Goal: Contribute content: Add original content to the website for others to see

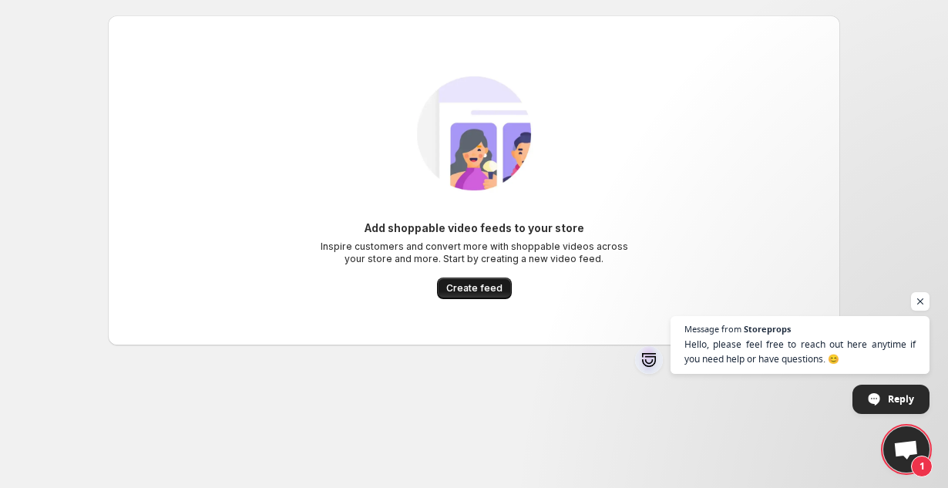
click at [469, 294] on span "Create feed" at bounding box center [474, 288] width 56 height 12
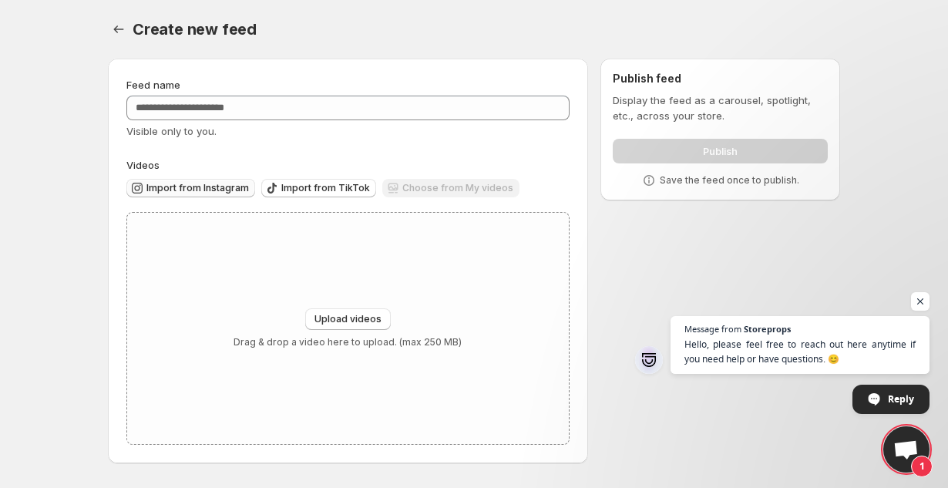
click at [216, 191] on span "Import from Instagram" at bounding box center [197, 188] width 103 height 12
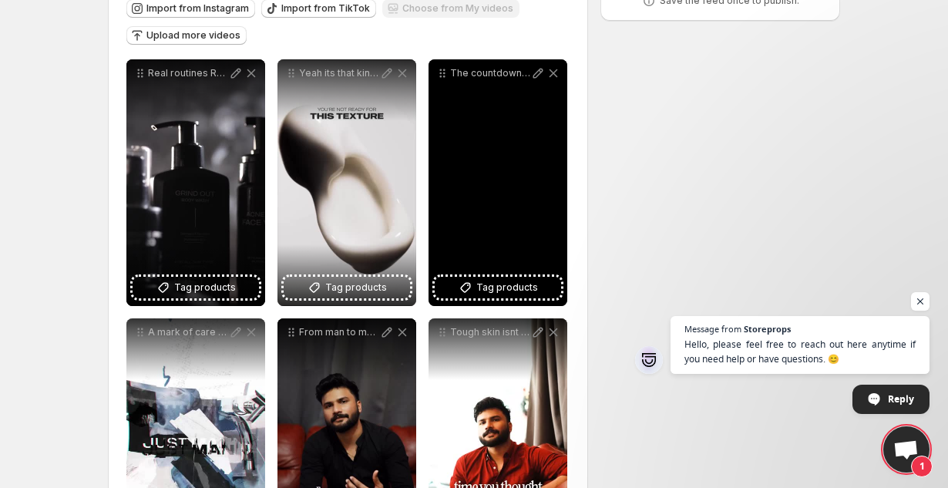
scroll to position [82, 0]
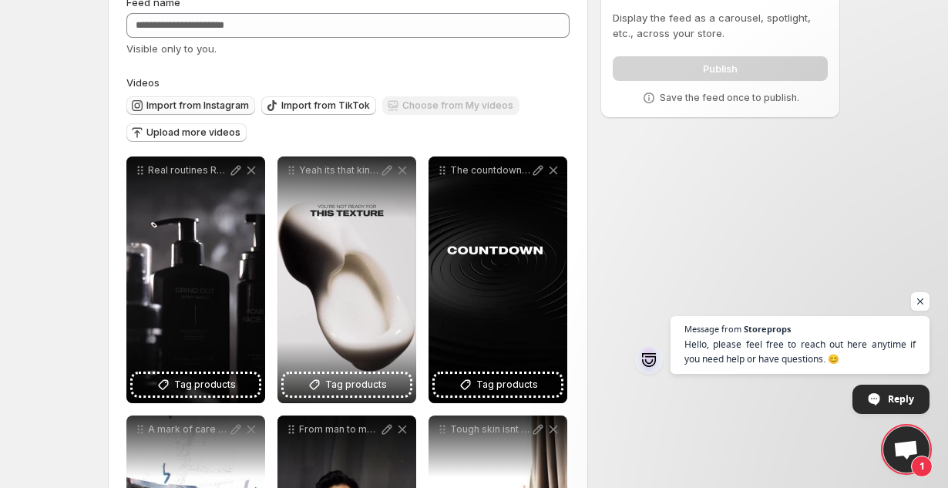
click at [163, 106] on span "Import from Instagram" at bounding box center [197, 105] width 103 height 12
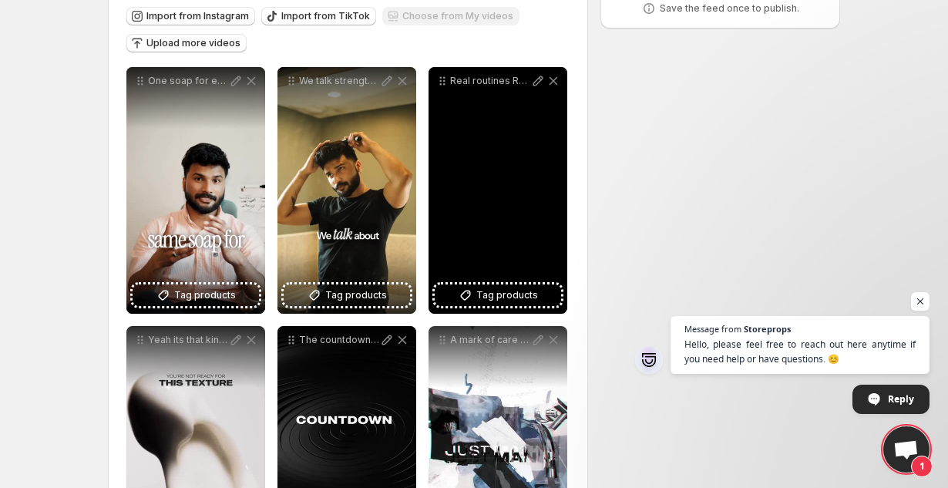
scroll to position [0, 0]
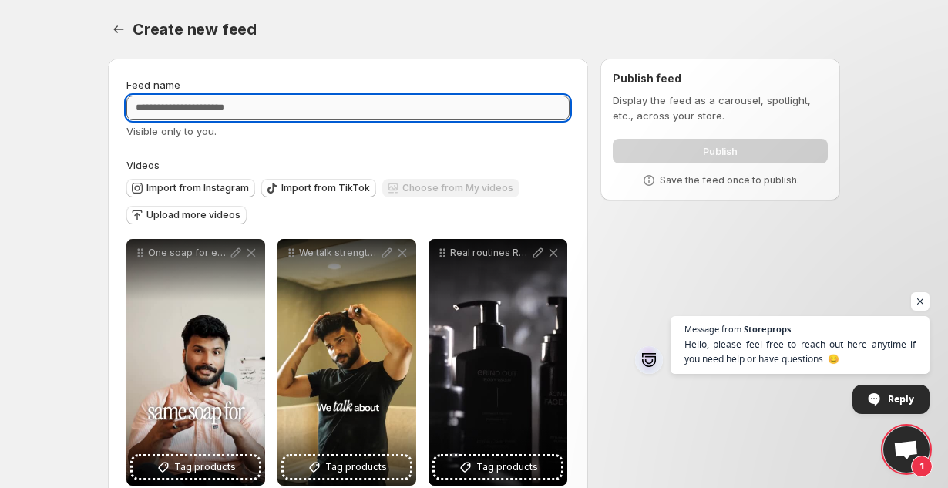
click at [290, 106] on input "Feed name" at bounding box center [347, 108] width 443 height 25
type input "*********"
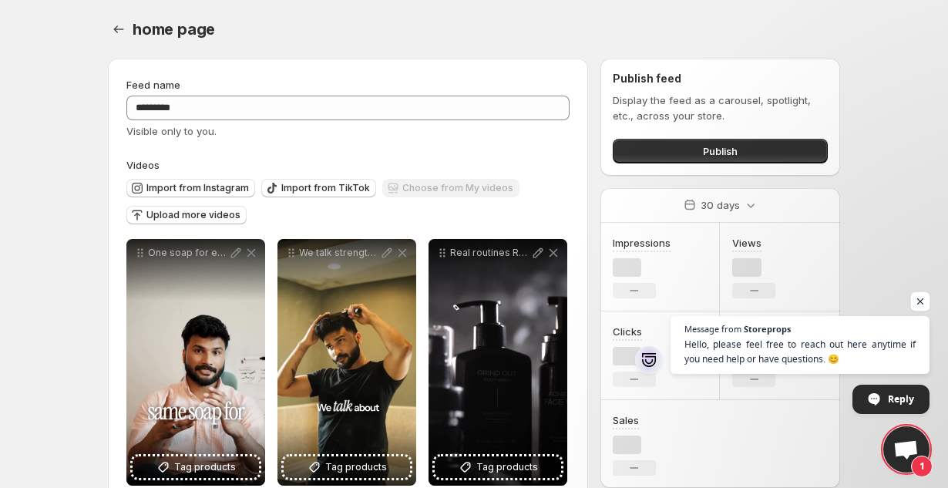
click at [921, 298] on span "Open chat" at bounding box center [920, 301] width 19 height 19
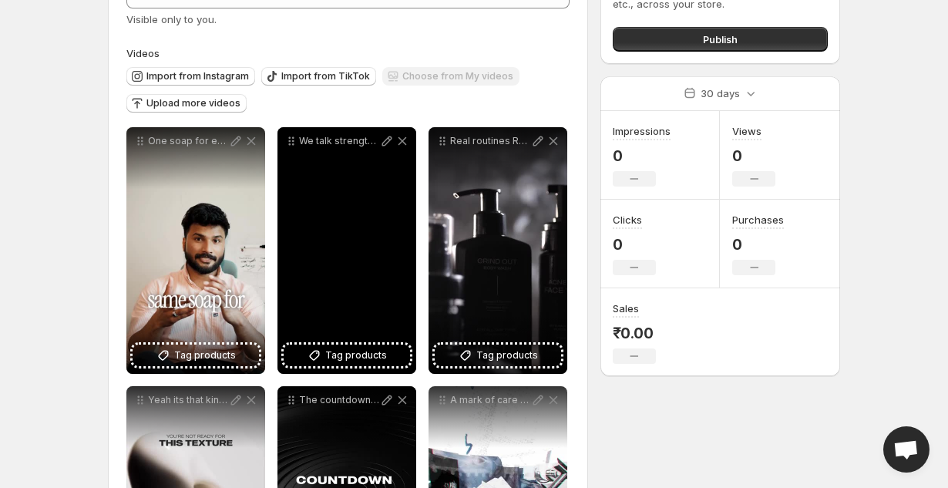
scroll to position [223, 0]
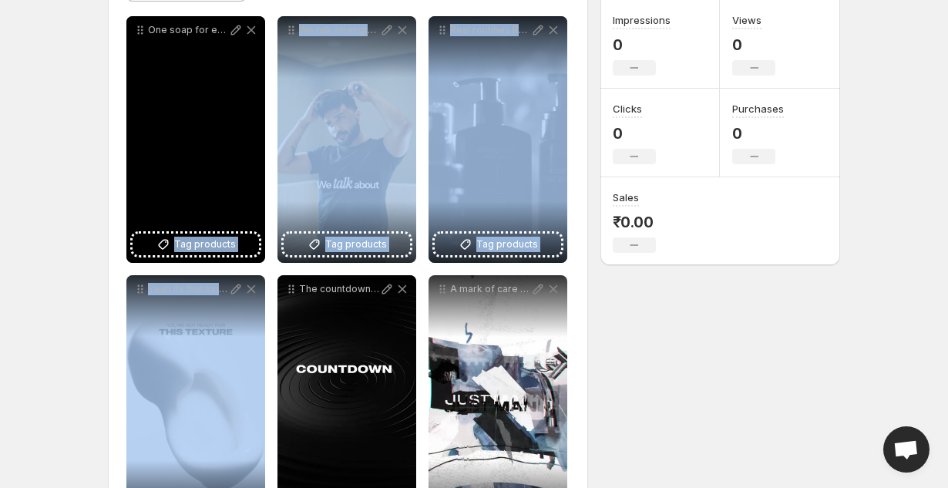
drag, startPoint x: 234, startPoint y: 401, endPoint x: 204, endPoint y: 152, distance: 250.7
click at [205, 151] on div "**********" at bounding box center [347, 398] width 443 height 765
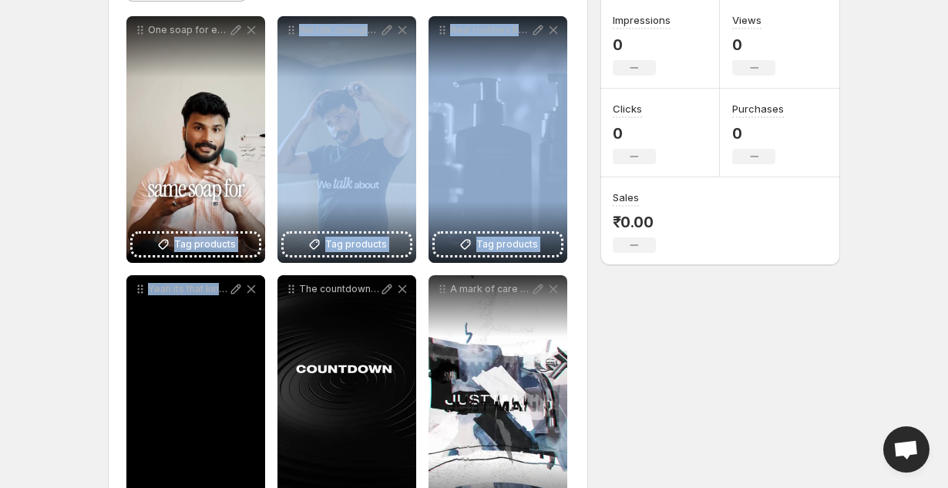
click at [147, 314] on div "Yeah its that kind of texture Finally Light Clean Right" at bounding box center [195, 398] width 139 height 247
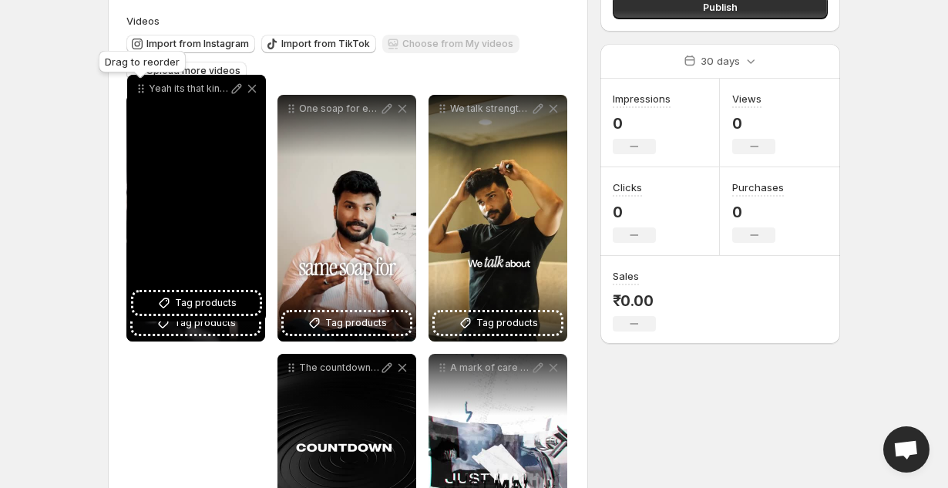
drag, startPoint x: 141, startPoint y: 293, endPoint x: 142, endPoint y: 76, distance: 216.6
click at [142, 81] on icon at bounding box center [140, 88] width 15 height 15
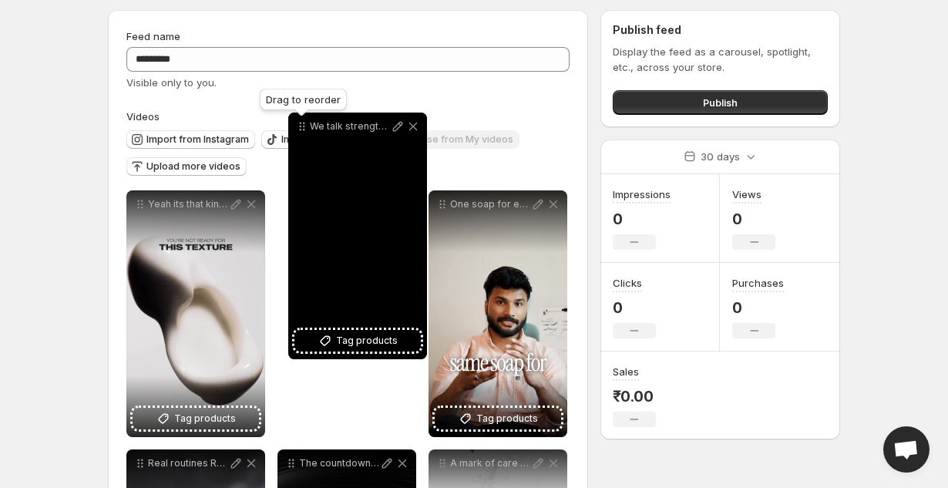
scroll to position [0, 0]
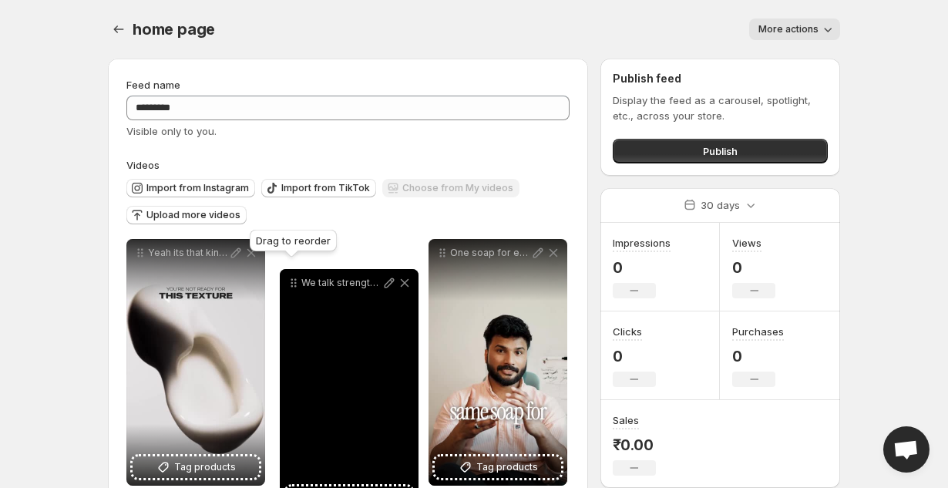
drag, startPoint x: 444, startPoint y: 38, endPoint x: 295, endPoint y: 277, distance: 282.1
click at [295, 278] on icon at bounding box center [293, 282] width 15 height 15
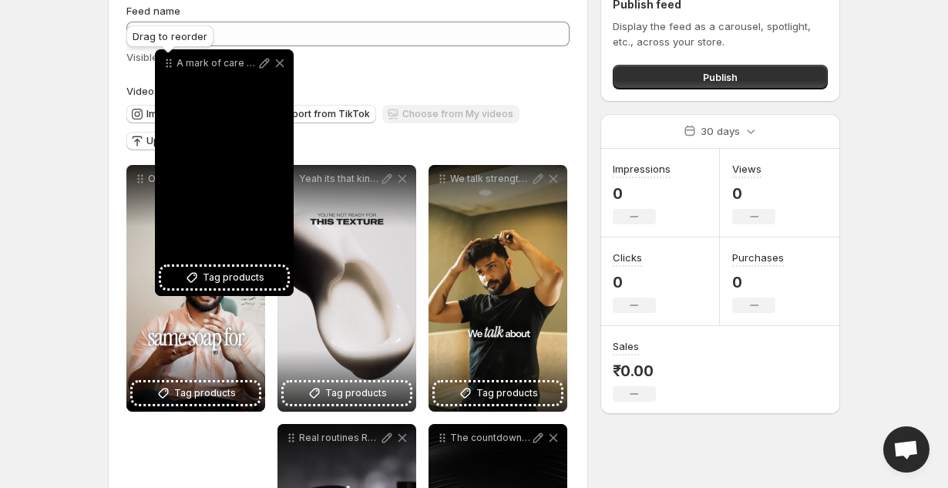
scroll to position [55, 0]
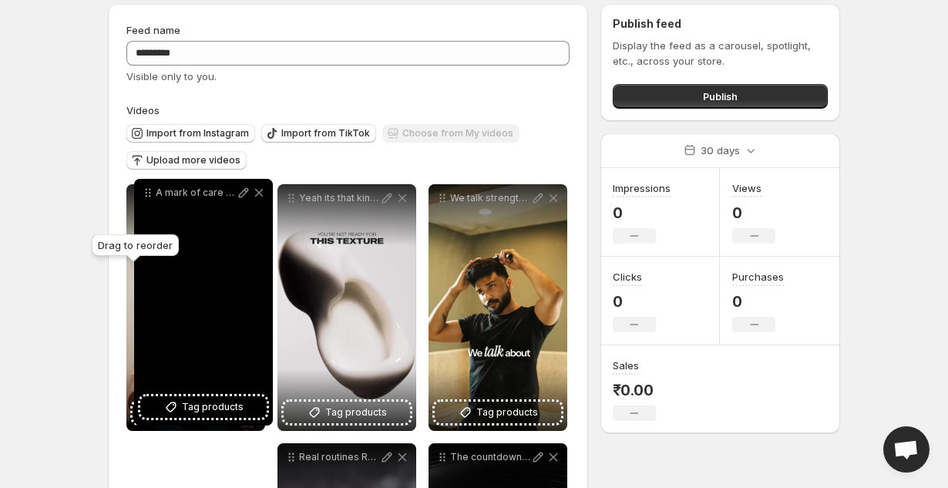
drag, startPoint x: 439, startPoint y: 213, endPoint x: 145, endPoint y: 194, distance: 295.0
click at [145, 194] on icon at bounding box center [147, 192] width 15 height 15
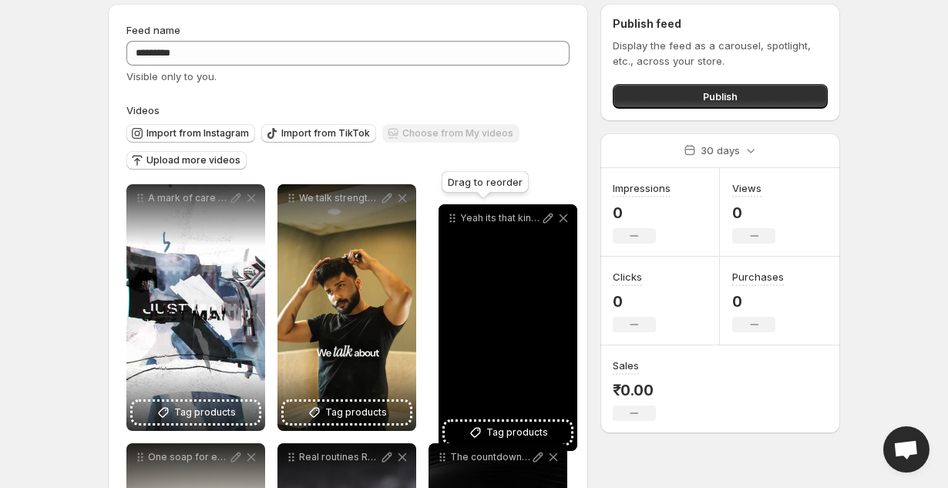
drag, startPoint x: 295, startPoint y: 200, endPoint x: 442, endPoint y: 208, distance: 146.7
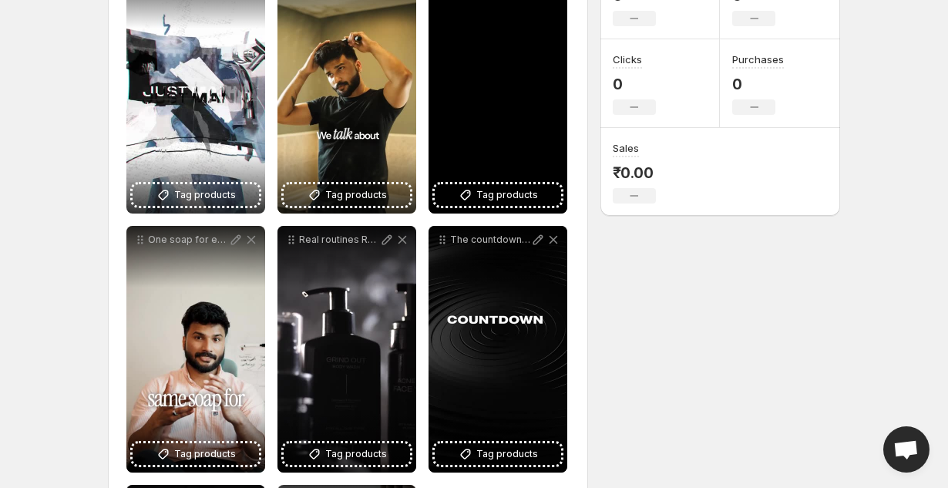
scroll to position [274, 0]
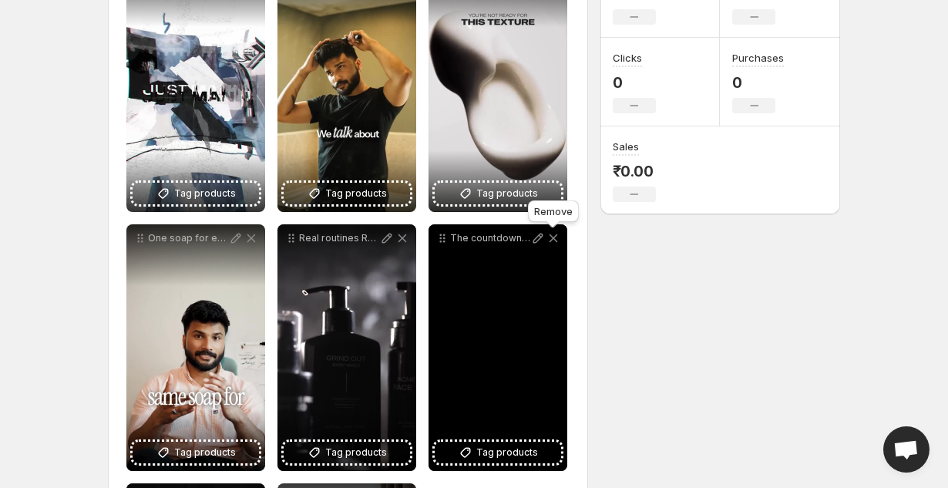
click at [553, 236] on icon at bounding box center [553, 237] width 15 height 15
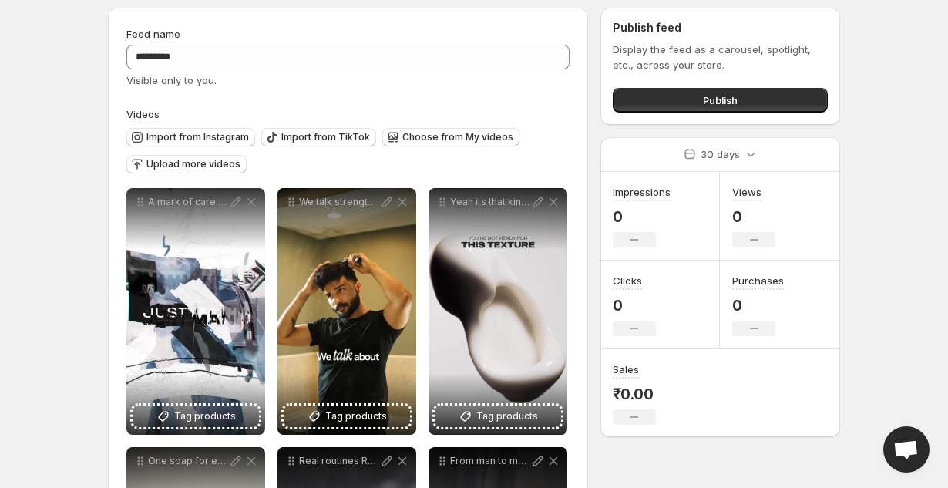
scroll to position [42, 0]
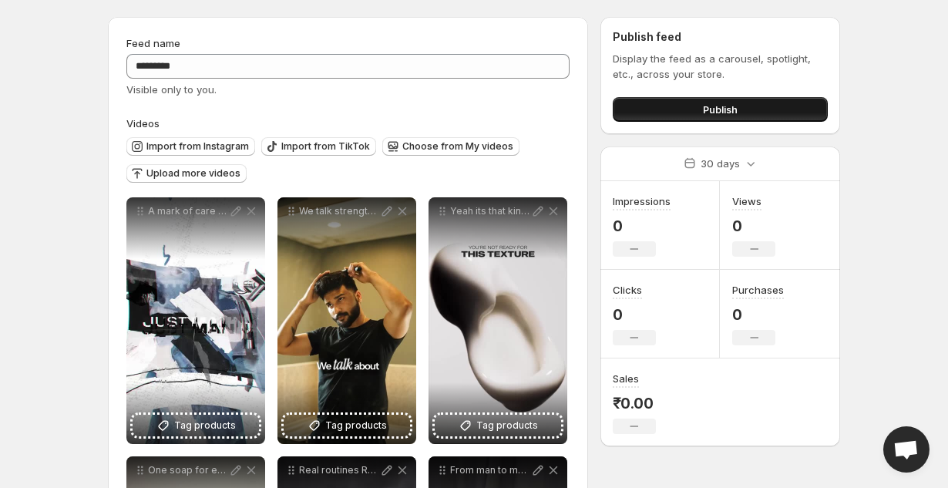
click at [704, 113] on span "Publish" at bounding box center [720, 109] width 35 height 15
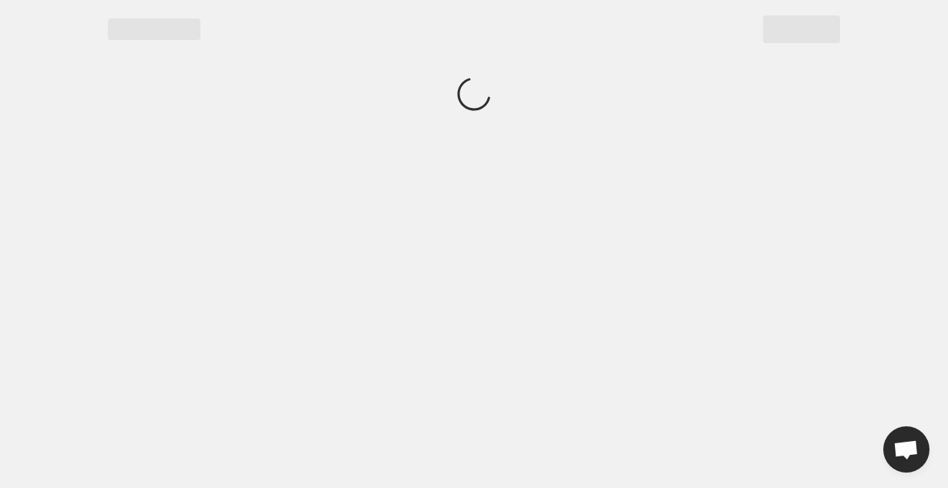
scroll to position [0, 0]
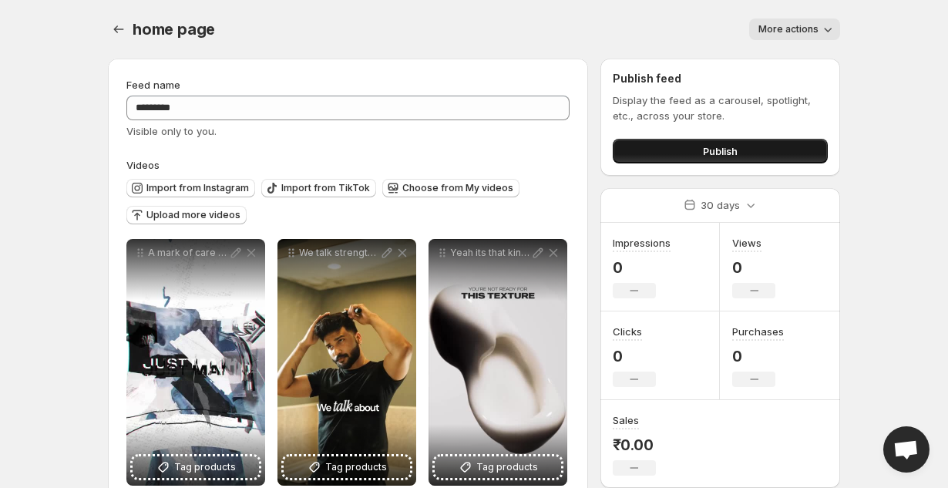
click at [691, 153] on button "Publish" at bounding box center [720, 151] width 215 height 25
click at [695, 151] on button "Publish" at bounding box center [720, 151] width 215 height 25
